Goal: Transaction & Acquisition: Purchase product/service

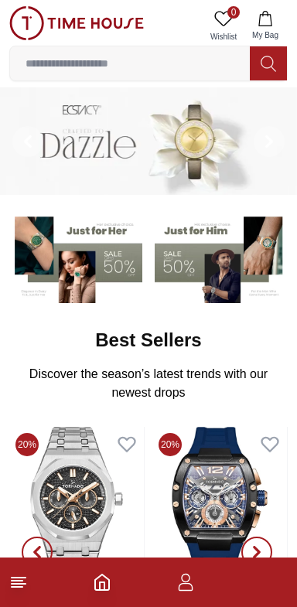
click at [273, 63] on icon at bounding box center [268, 64] width 15 height 18
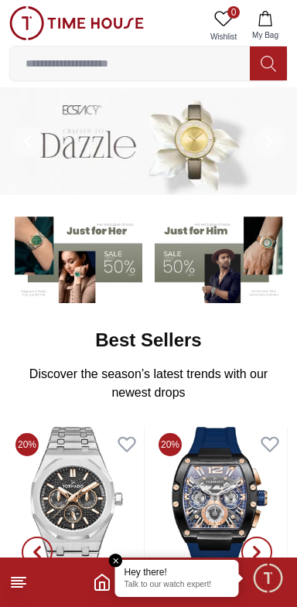
click at [80, 58] on input at bounding box center [130, 63] width 240 height 31
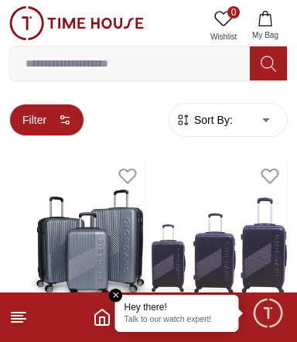
click at [62, 110] on button "Filter" at bounding box center [46, 120] width 75 height 32
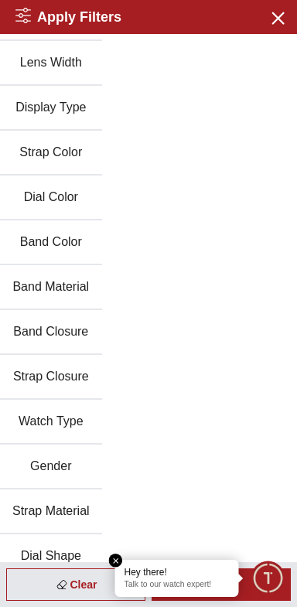
scroll to position [241, 0]
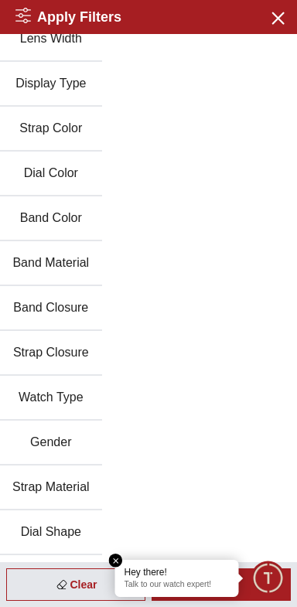
click at [46, 376] on button "Watch Type" at bounding box center [51, 398] width 102 height 45
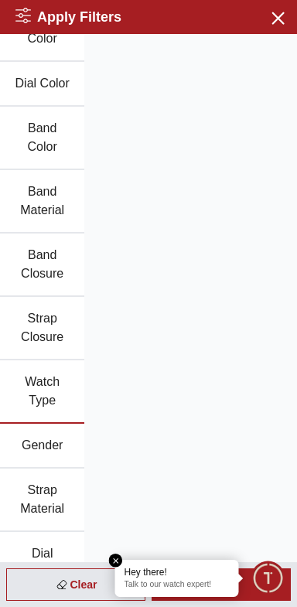
scroll to position [408, 0]
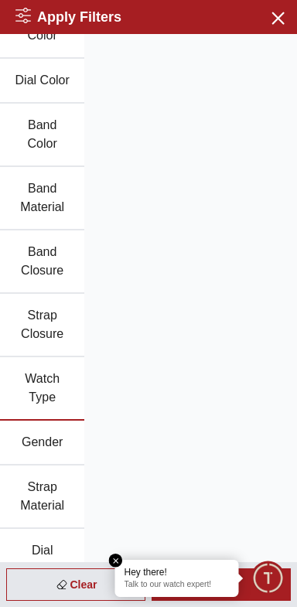
click at [39, 465] on button "Strap Material" at bounding box center [42, 496] width 84 height 63
click at [44, 465] on button "Strap Material" at bounding box center [42, 496] width 84 height 63
click at [115, 560] on em "Close tooltip" at bounding box center [116, 561] width 14 height 14
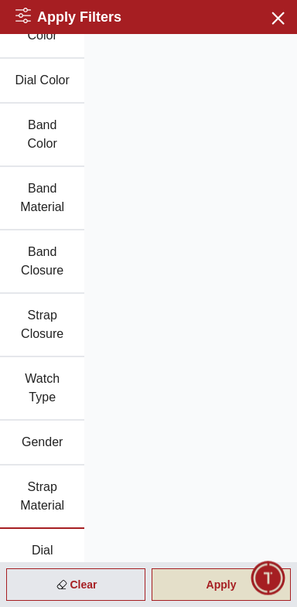
click at [217, 591] on div "Apply" at bounding box center [221, 584] width 139 height 32
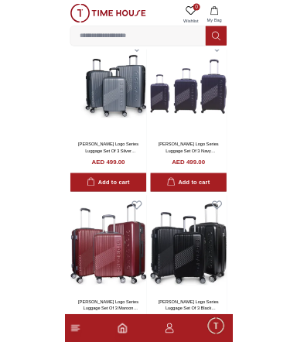
scroll to position [0, 0]
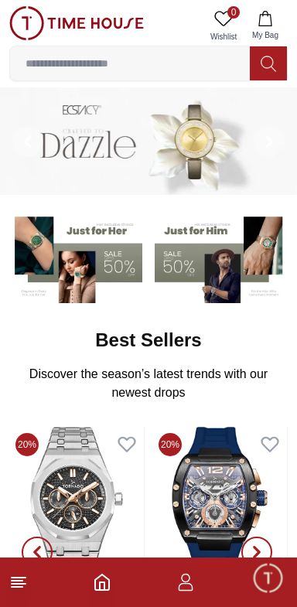
click at [106, 65] on input at bounding box center [130, 63] width 240 height 31
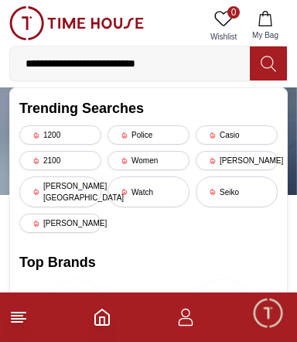
type input "**********"
click at [265, 60] on icon at bounding box center [268, 64] width 15 height 18
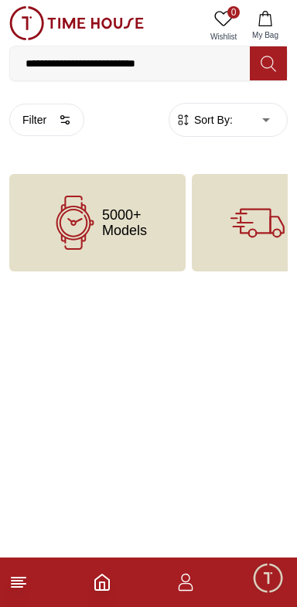
click at [229, 109] on body "**********" at bounding box center [148, 135] width 297 height 271
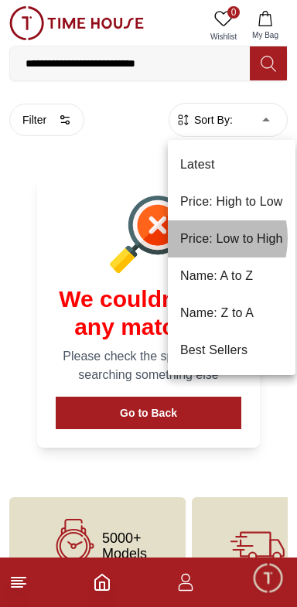
click at [191, 237] on li "Price: Low to High" at bounding box center [232, 238] width 128 height 37
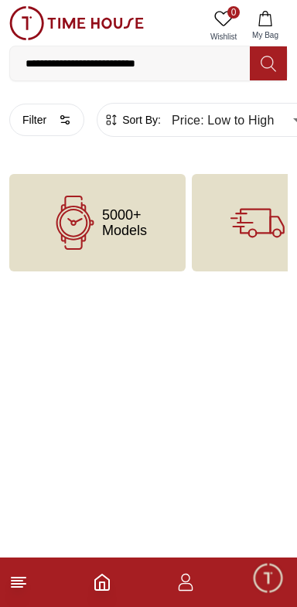
click at [83, 220] on icon at bounding box center [75, 223] width 54 height 54
click at [121, 220] on span "5000+ Models" at bounding box center [124, 222] width 45 height 31
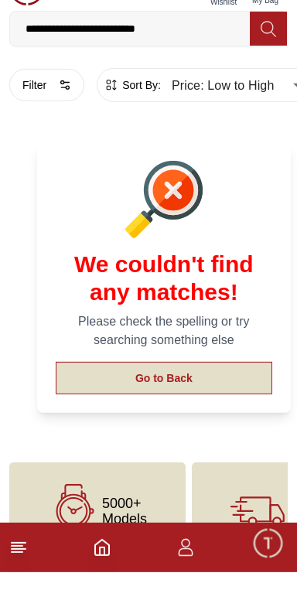
click at [124, 398] on button "Go to Back" at bounding box center [164, 413] width 216 height 32
type input "******"
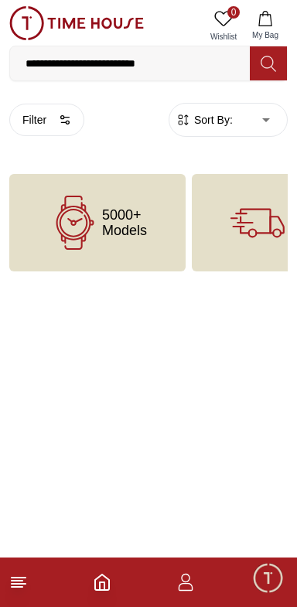
click at [71, 63] on input "**********" at bounding box center [130, 63] width 240 height 31
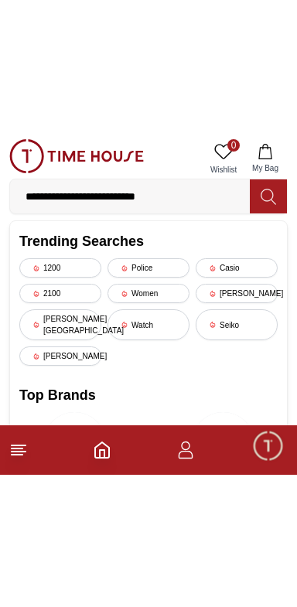
scroll to position [36, 0]
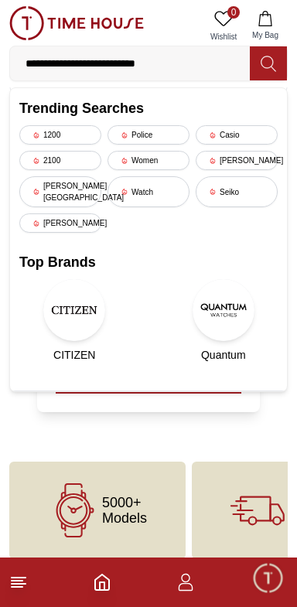
click at [73, 287] on img at bounding box center [74, 310] width 62 height 62
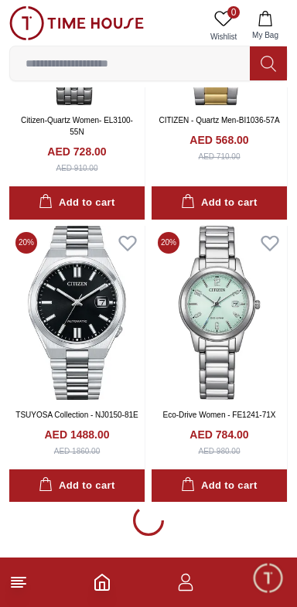
scroll to position [2916, 0]
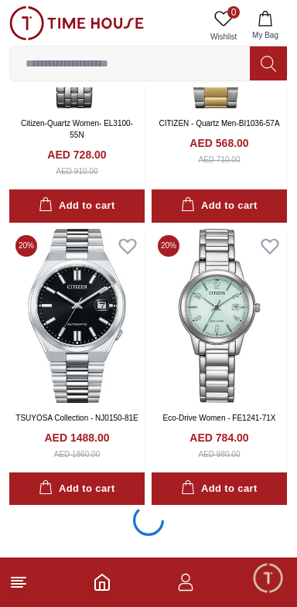
scroll to position [2919, 0]
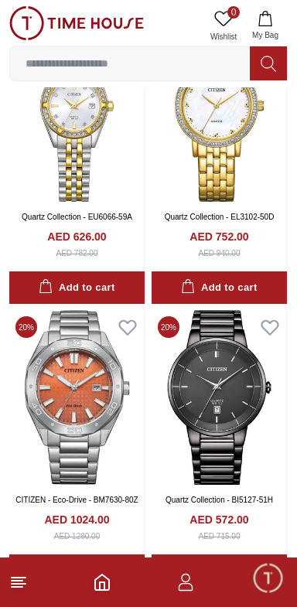
scroll to position [3401, 0]
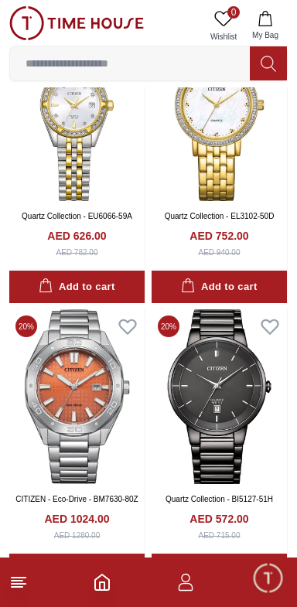
click at [185, 586] on icon "button" at bounding box center [185, 582] width 19 height 19
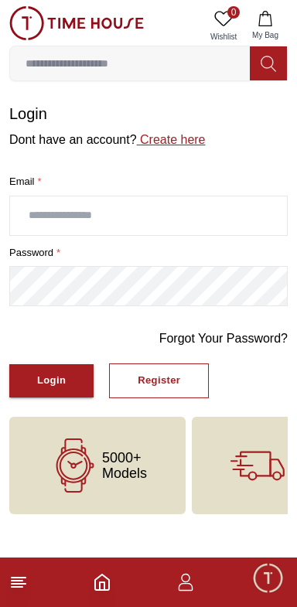
click at [155, 136] on link "Create here" at bounding box center [171, 139] width 69 height 13
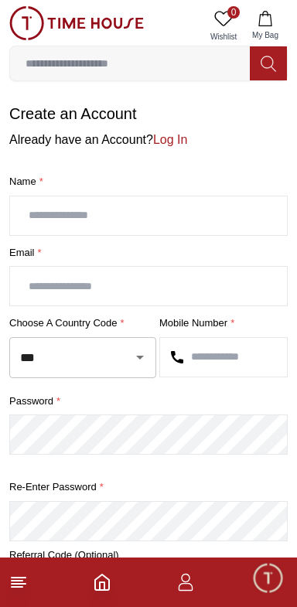
click at [46, 203] on input "text" at bounding box center [148, 215] width 277 height 39
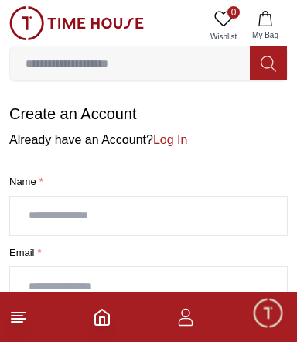
type input "**********"
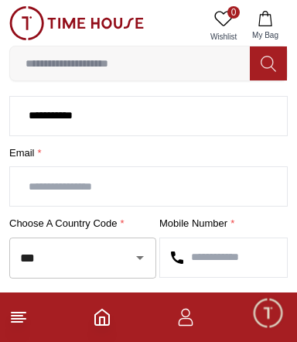
scroll to position [102, 0]
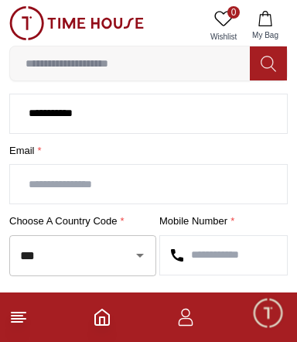
click at [49, 173] on input "text" at bounding box center [148, 184] width 277 height 39
type input "**********"
click at [84, 244] on input "***" at bounding box center [61, 255] width 90 height 27
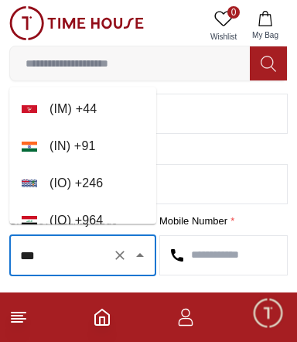
scroll to position [3788, 0]
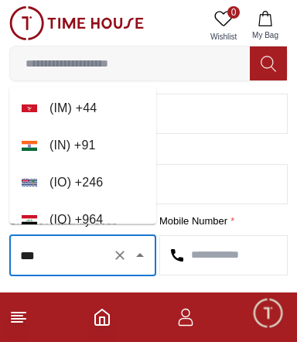
click at [46, 145] on li "( IN ) + 91" at bounding box center [82, 146] width 147 height 37
type input "**"
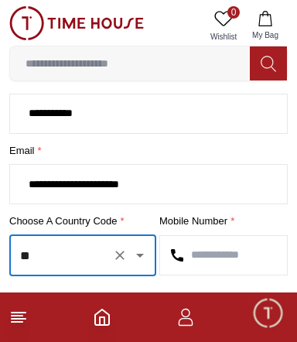
click at [210, 245] on input "text" at bounding box center [223, 255] width 127 height 39
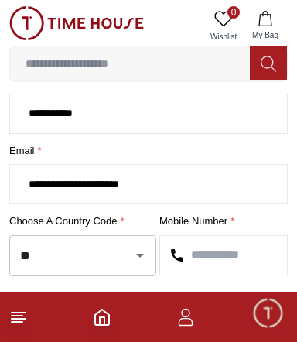
type input "*"
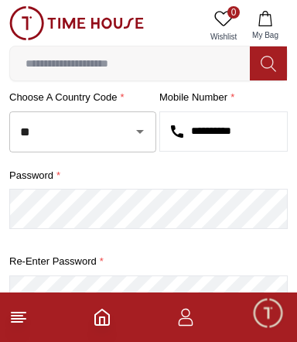
scroll to position [226, 0]
type input "**********"
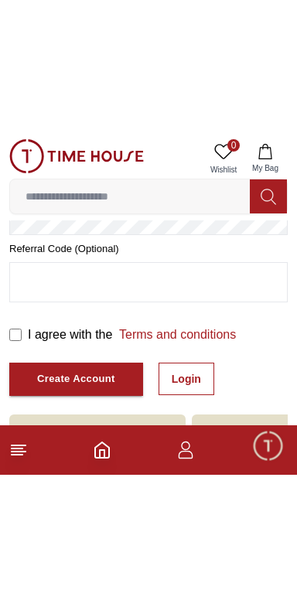
scroll to position [251, 0]
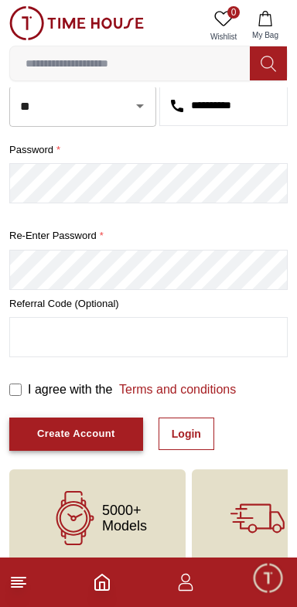
click at [50, 425] on div "Create Account" at bounding box center [76, 434] width 78 height 18
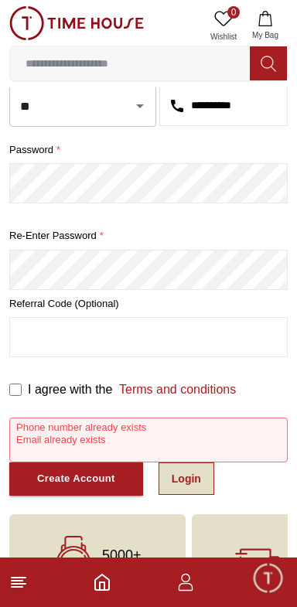
click at [176, 462] on link "Login" at bounding box center [186, 478] width 56 height 32
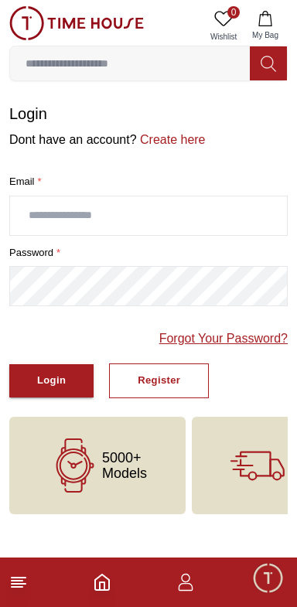
click at [258, 329] on link "Forgot Your Password?" at bounding box center [223, 338] width 128 height 19
click at [45, 208] on input "text" at bounding box center [148, 215] width 277 height 39
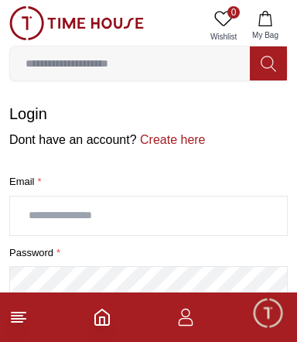
type input "**********"
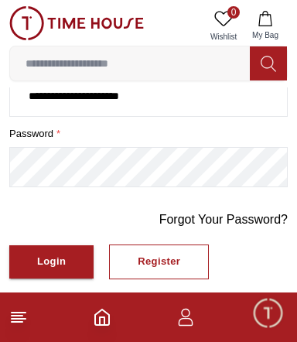
scroll to position [139, 0]
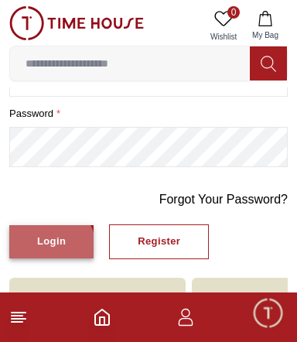
click at [49, 234] on div "Login" at bounding box center [51, 242] width 29 height 18
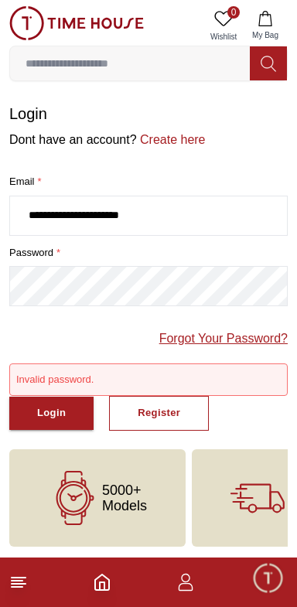
click at [254, 329] on link "Forgot Your Password?" at bounding box center [223, 338] width 128 height 19
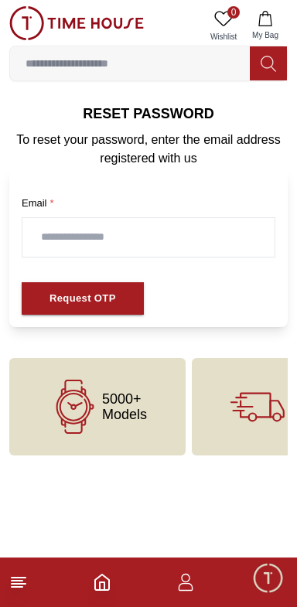
click at [66, 223] on input "text" at bounding box center [148, 237] width 252 height 39
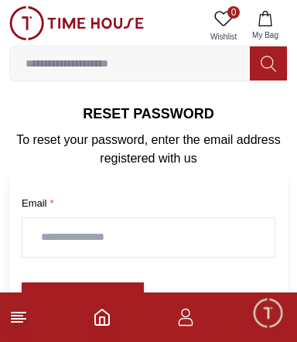
type input "**********"
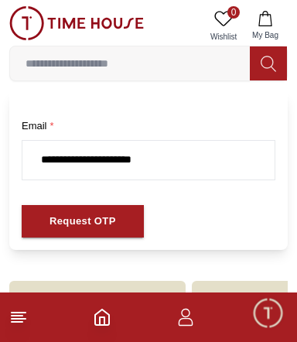
scroll to position [80, 0]
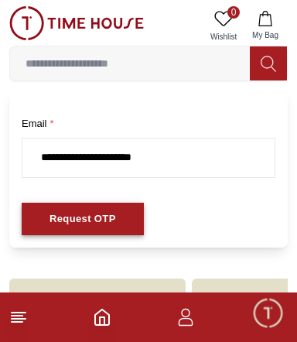
click at [65, 210] on div "Request OTP" at bounding box center [82, 219] width 66 height 18
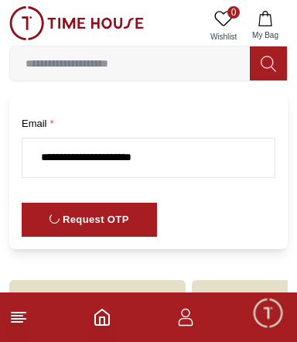
scroll to position [0, 0]
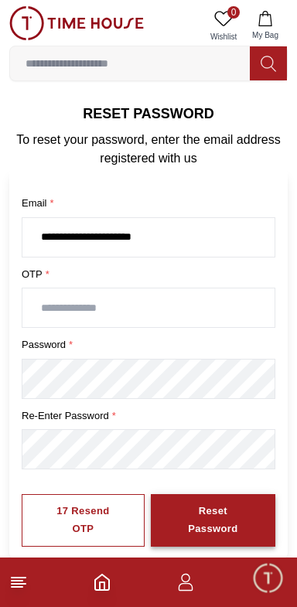
click at [225, 508] on div "Reset Password" at bounding box center [213, 521] width 69 height 36
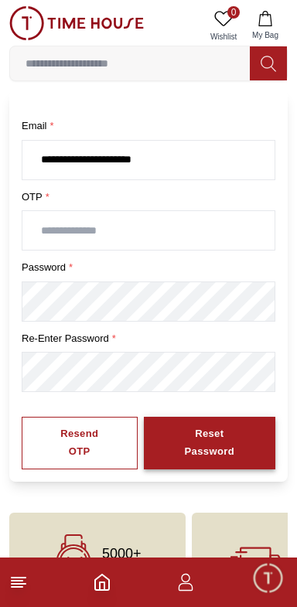
scroll to position [106, 0]
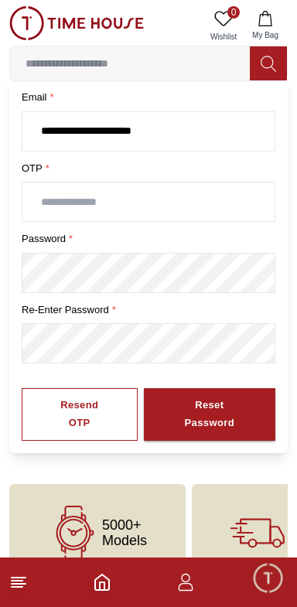
click at [101, 586] on icon "Home" at bounding box center [102, 582] width 19 height 19
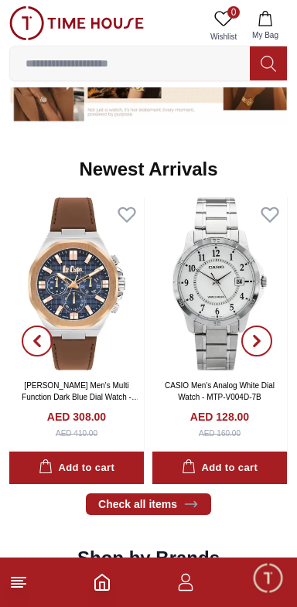
scroll to position [701, 0]
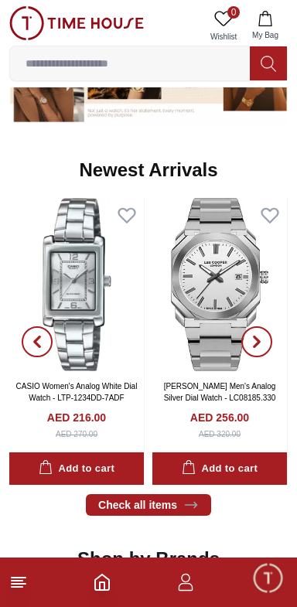
click at [218, 352] on img at bounding box center [219, 284] width 135 height 173
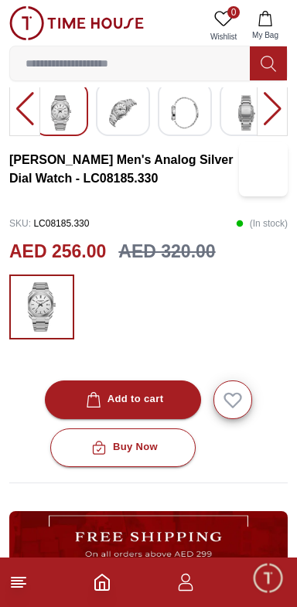
scroll to position [257, 0]
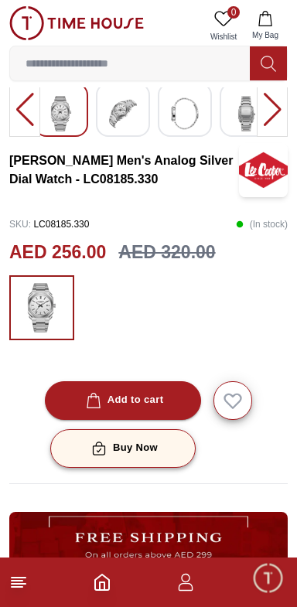
click at [158, 441] on button "Buy Now" at bounding box center [122, 448] width 145 height 39
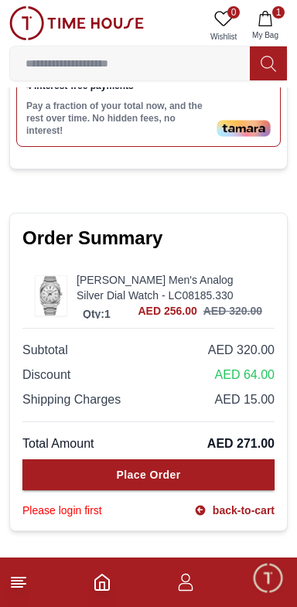
scroll to position [823, 0]
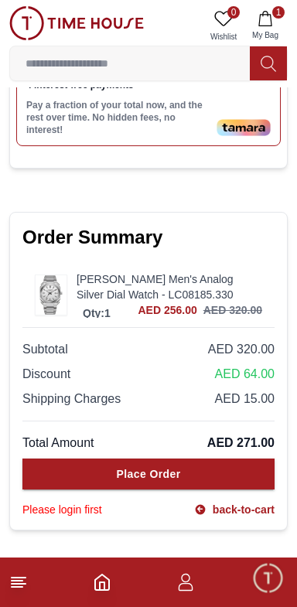
click at [271, 22] on icon "button" at bounding box center [264, 18] width 15 height 15
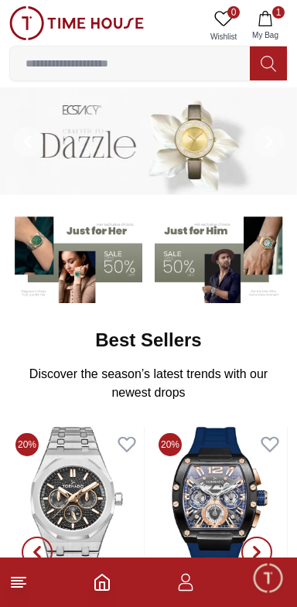
click at [186, 586] on icon "button" at bounding box center [185, 582] width 19 height 19
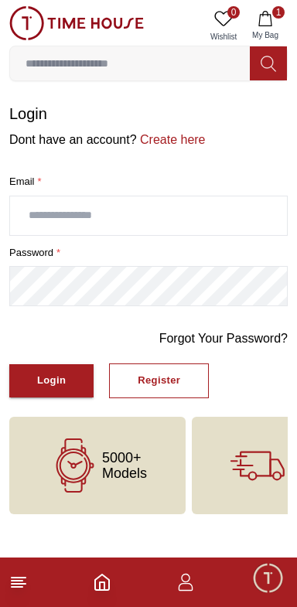
click at [53, 210] on input "text" at bounding box center [148, 215] width 277 height 39
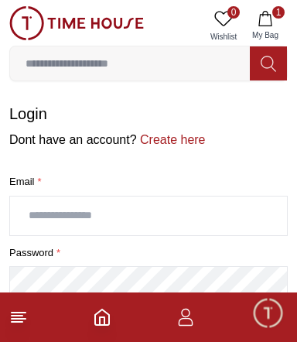
type input "**********"
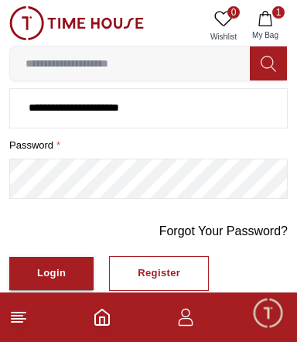
scroll to position [114, 0]
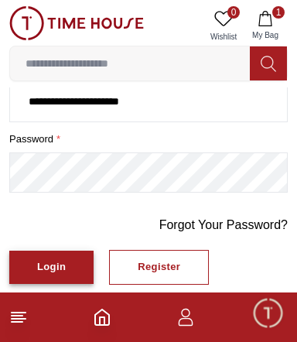
click at [38, 258] on div "Login" at bounding box center [51, 267] width 29 height 18
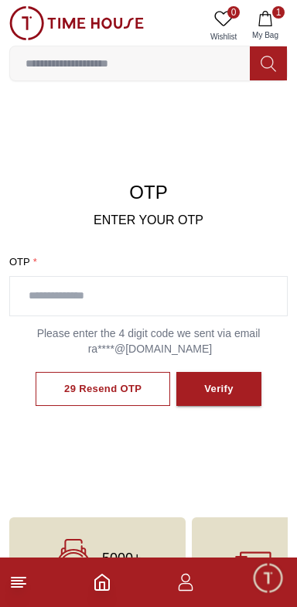
click at [51, 285] on input "text" at bounding box center [148, 296] width 277 height 39
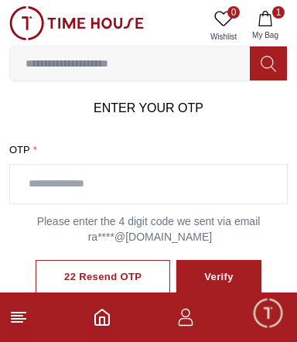
scroll to position [116, 0]
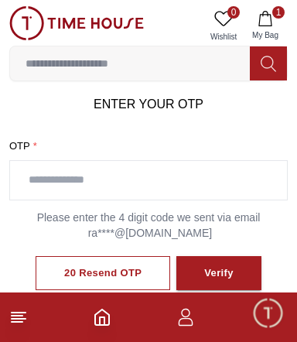
click at [56, 172] on input "text" at bounding box center [148, 180] width 277 height 39
click at [48, 174] on input "text" at bounding box center [148, 180] width 277 height 39
click at [56, 169] on input "text" at bounding box center [148, 180] width 277 height 39
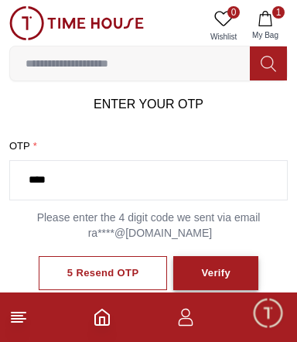
type input "****"
click at [206, 264] on div "Verify" at bounding box center [215, 273] width 29 height 18
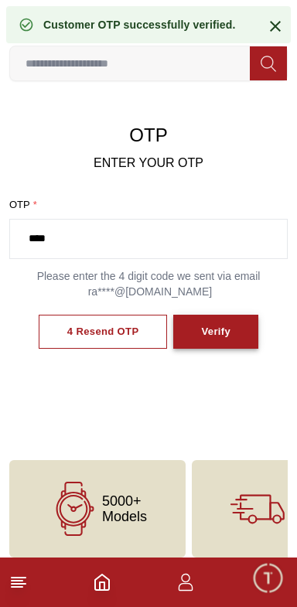
scroll to position [56, 0]
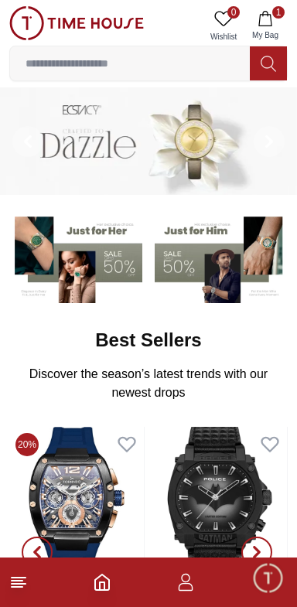
click at [12, 12] on img at bounding box center [76, 23] width 135 height 34
click at [271, 20] on icon "button" at bounding box center [264, 18] width 15 height 15
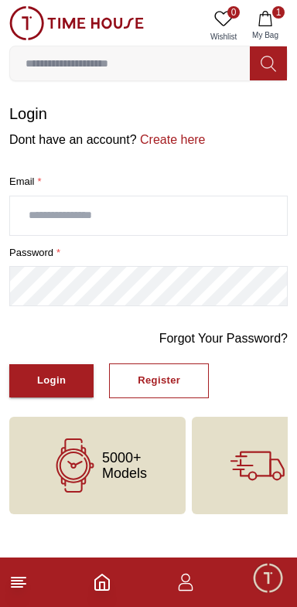
click at [273, 13] on span "1" at bounding box center [278, 12] width 12 height 12
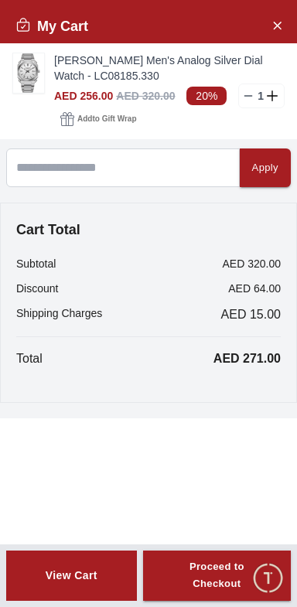
click at [60, 583] on div "View Cart" at bounding box center [72, 574] width 52 height 15
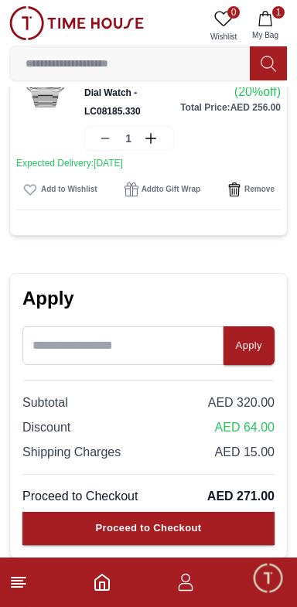
scroll to position [235, 0]
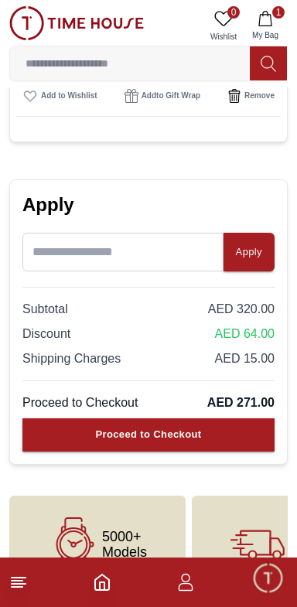
click at [268, 588] on span "Minimize live chat window" at bounding box center [267, 577] width 45 height 45
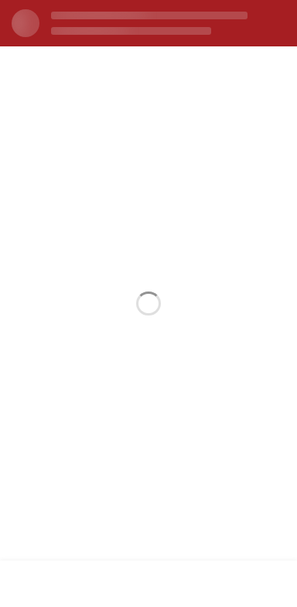
scroll to position [0, 0]
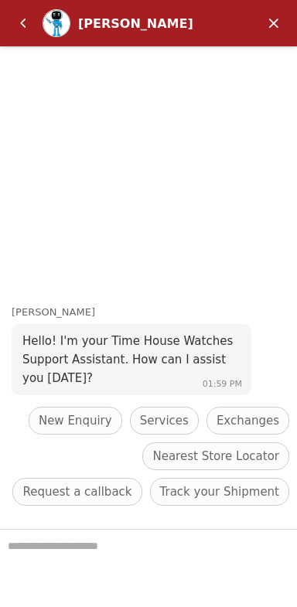
click at [273, 22] on em "Minimize" at bounding box center [273, 23] width 31 height 31
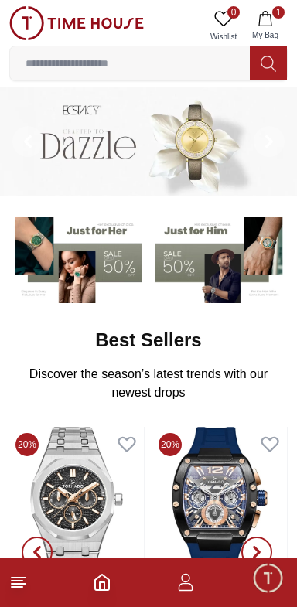
click at [192, 588] on icon "button" at bounding box center [186, 587] width 15 height 8
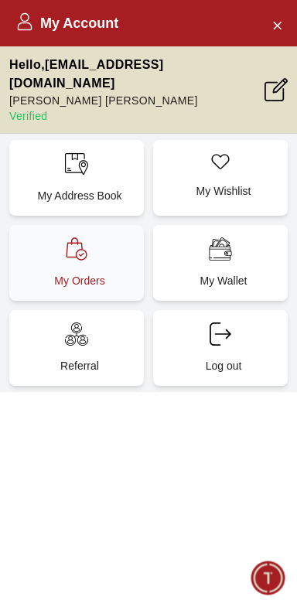
click at [70, 237] on icon at bounding box center [76, 248] width 23 height 23
